Goal: Task Accomplishment & Management: Use online tool/utility

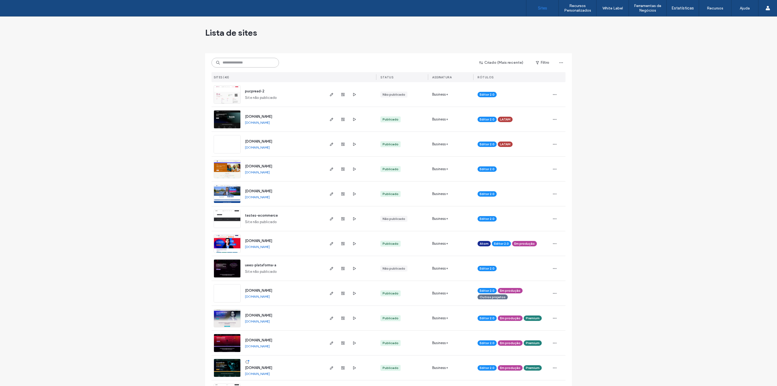
click at [255, 61] on input at bounding box center [245, 63] width 67 height 10
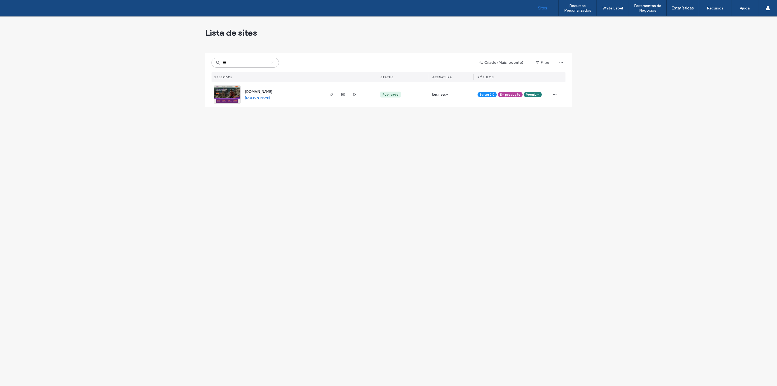
type input "***"
click at [327, 94] on div at bounding box center [350, 94] width 52 height 25
click at [329, 94] on span "button" at bounding box center [331, 94] width 6 height 6
